Goal: Information Seeking & Learning: Learn about a topic

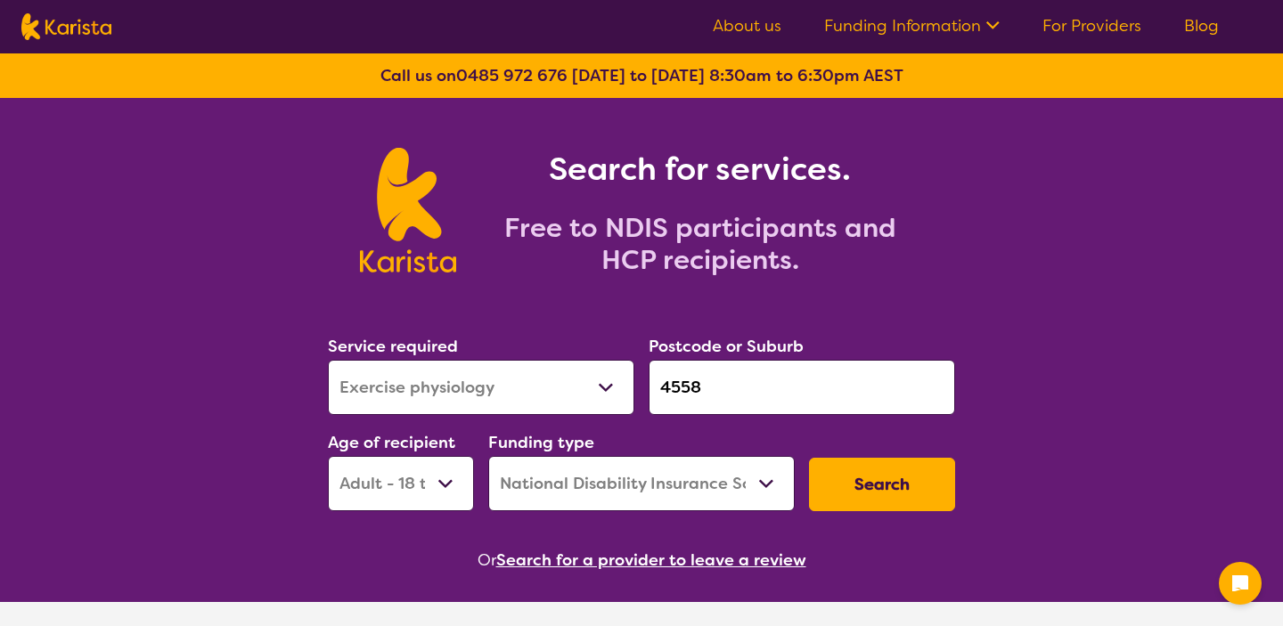
select select "Exercise physiology"
select select "AD"
select select "NDIS"
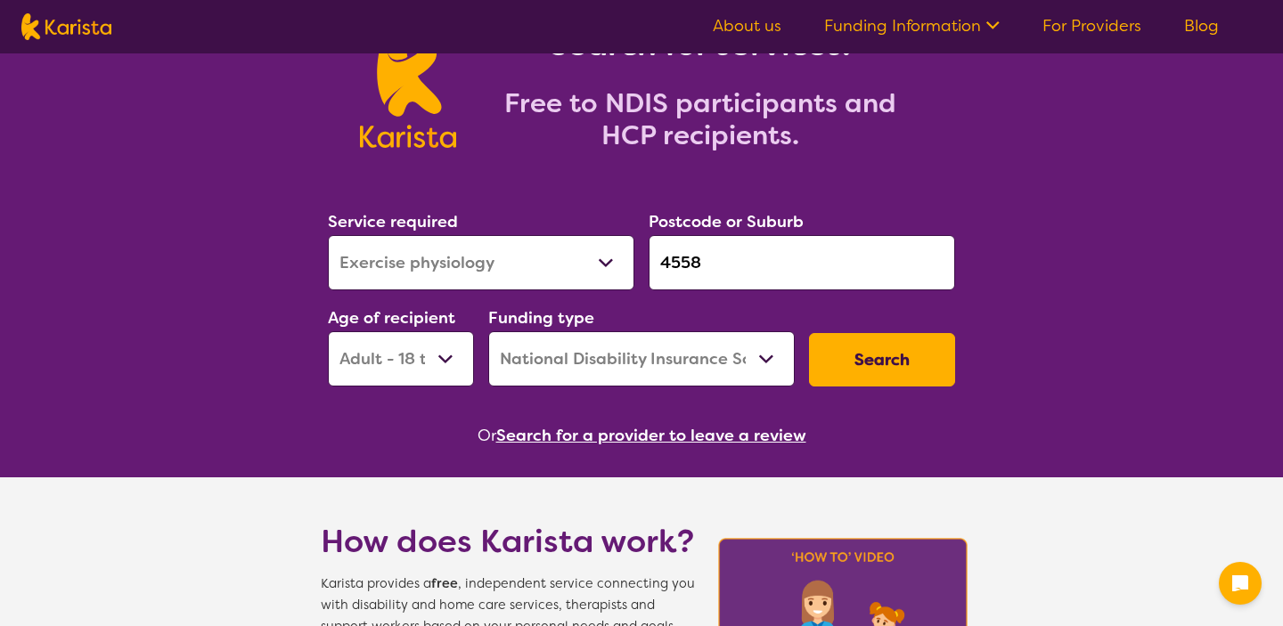
scroll to position [129, 0]
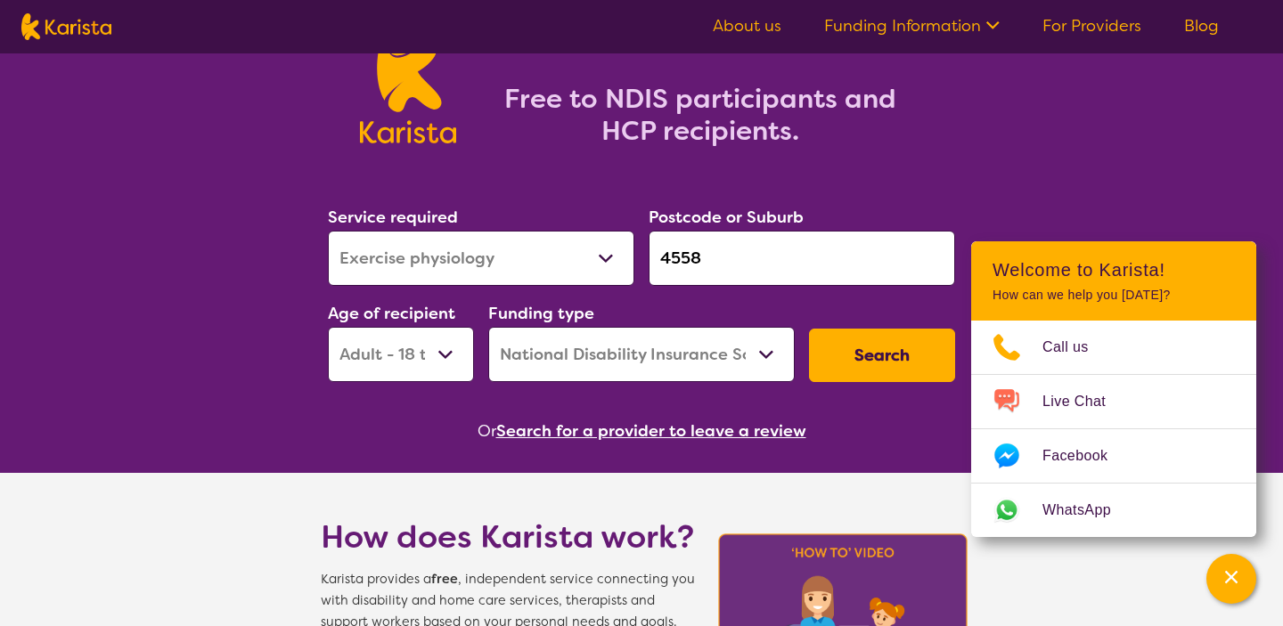
click at [867, 358] on button "Search" at bounding box center [882, 355] width 146 height 53
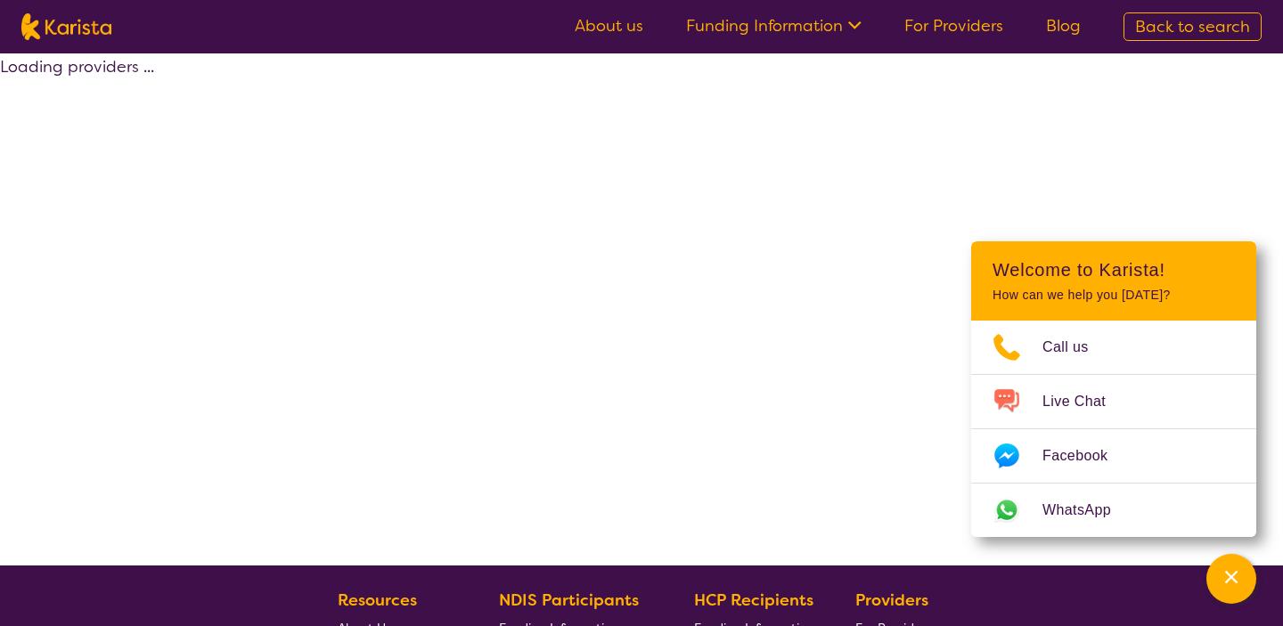
select select "by_score"
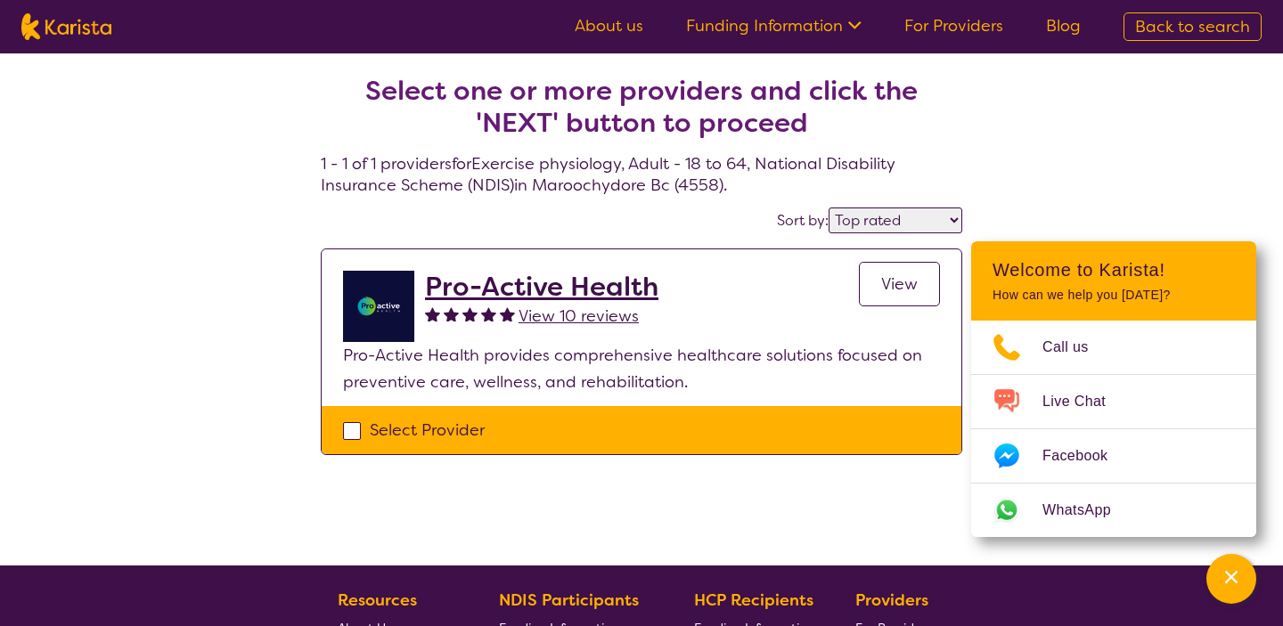
click at [941, 33] on link "For Providers" at bounding box center [953, 25] width 99 height 21
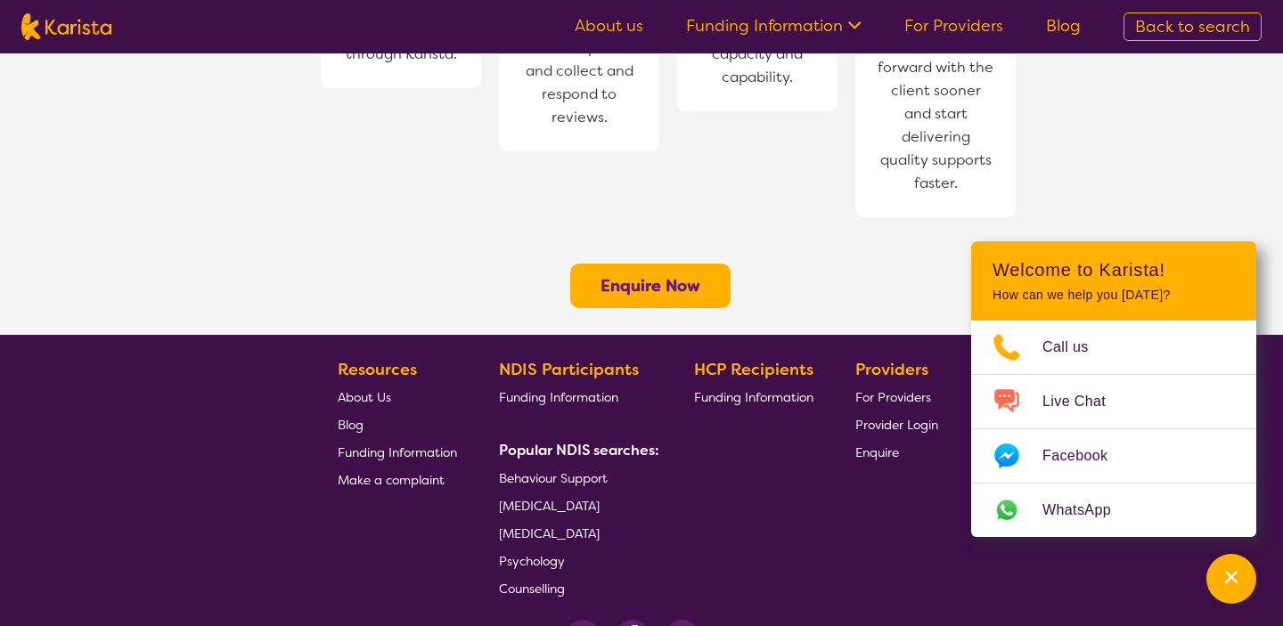
scroll to position [1478, 0]
click at [1223, 577] on icon "Channel Menu" at bounding box center [1232, 578] width 18 height 18
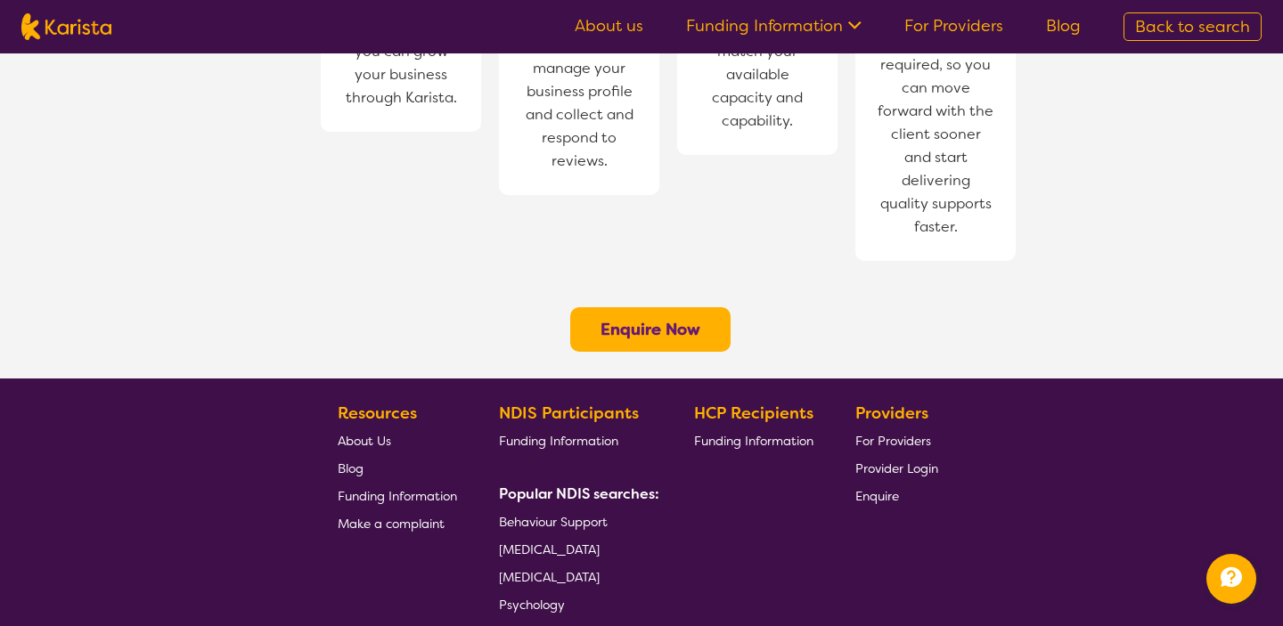
scroll to position [1387, 0]
